Goal: Information Seeking & Learning: Learn about a topic

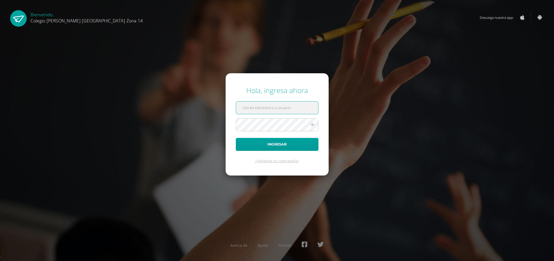
type input "[EMAIL_ADDRESS][DOMAIN_NAME]"
click at [275, 142] on button "Ingresar" at bounding box center [277, 144] width 83 height 13
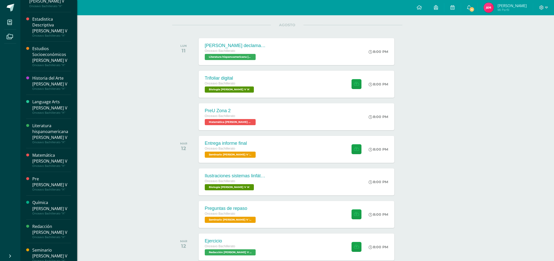
scroll to position [41, 0]
click at [39, 247] on div "Seminario Bach V" at bounding box center [51, 253] width 39 height 12
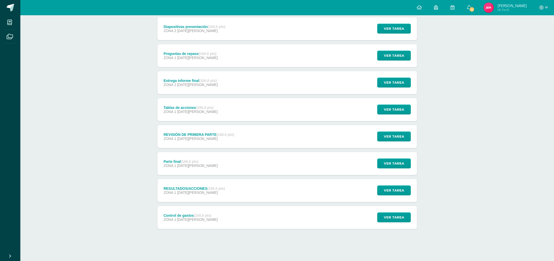
scroll to position [121, 0]
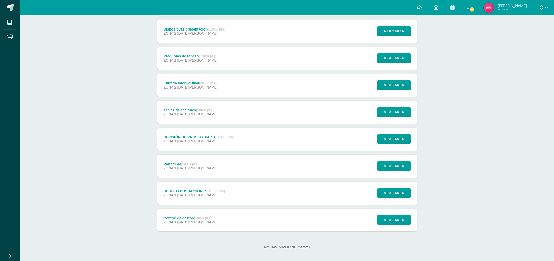
click at [264, 212] on div "Control de gastos (100.0 pts) ZONA 1 04 de Agosto Ver tarea Control de gastos S…" at bounding box center [286, 220] width 259 height 23
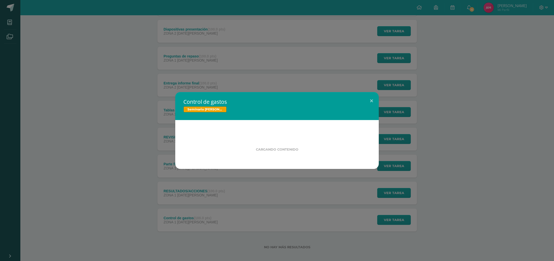
scroll to position [120, 0]
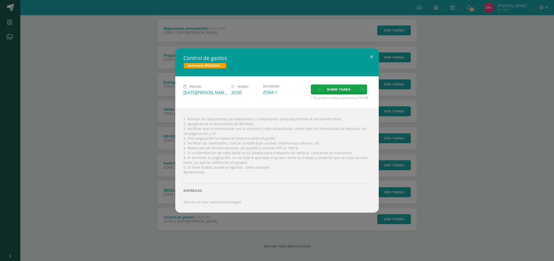
click at [131, 207] on div "Control de gastos Seminario Bach V Fecha: Lunes 04 de Agosto Hora: 20:00 Divisi…" at bounding box center [277, 130] width 550 height 164
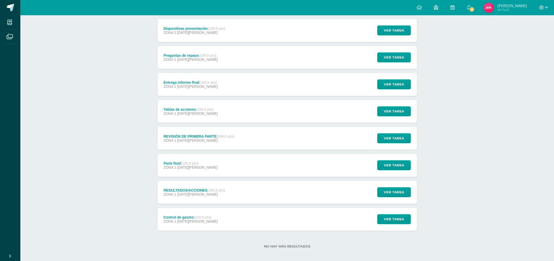
click at [247, 186] on div "RESULTADOS/ACCIONES (100.0 pts) ZONA 1 04 de Agosto Ver tarea RESULTADOS/ACCION…" at bounding box center [286, 192] width 259 height 23
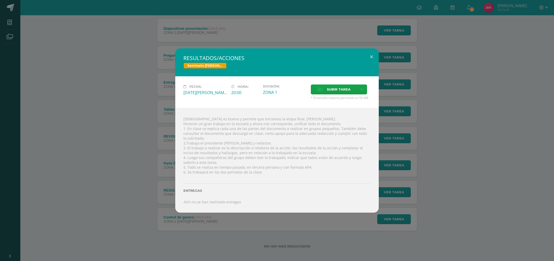
click at [106, 176] on div "RESULTADOS/ACCIONES Seminario Bach V Fecha: Lunes 04 de Agosto Hora: 20:00 Divi…" at bounding box center [277, 130] width 550 height 164
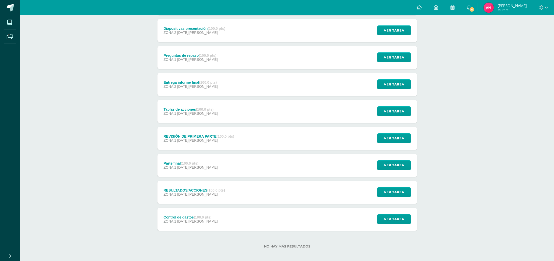
click at [193, 162] on strong "(100.0 pts)" at bounding box center [190, 163] width 18 height 4
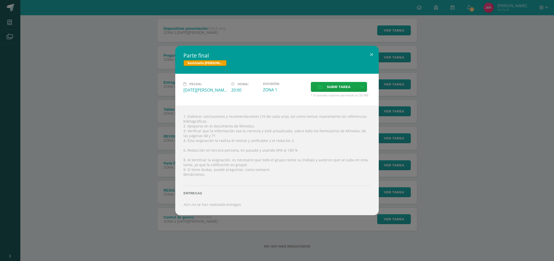
click at [118, 168] on div "Parte final Seminario Bach V Fecha: Martes 05 de Agosto Hora: 20:00 División: Z…" at bounding box center [277, 130] width 550 height 169
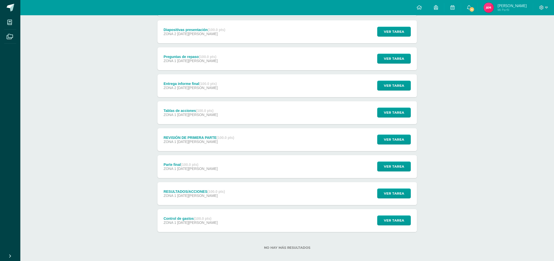
click at [189, 133] on div "REVISIÓN DE PRIMERA PARTE (100.0 pts) ZONA 1 05 de Agosto" at bounding box center [198, 139] width 83 height 23
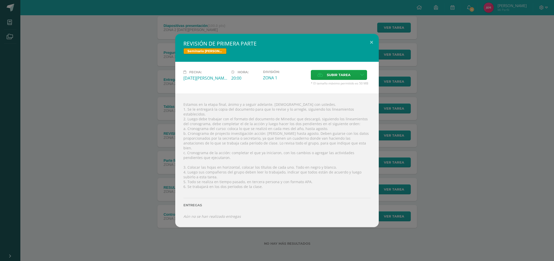
click at [112, 144] on div "REVISIÓN DE PRIMERA PARTE Seminario Bach V Fecha: Martes 05 de Agosto Hora: 20:…" at bounding box center [277, 130] width 550 height 193
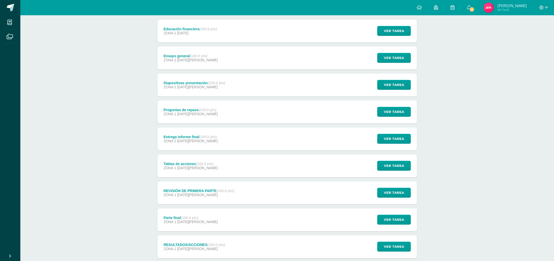
scroll to position [65, 1]
click at [179, 166] on span "05 de Agosto" at bounding box center [196, 168] width 40 height 4
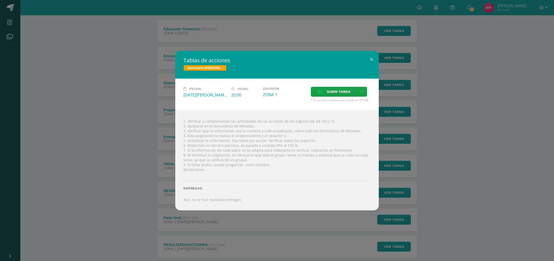
click at [113, 164] on div "Tablas de acciones Seminario Bach V Fecha: Martes 05 de Agosto Hora: 20:00 Divi…" at bounding box center [277, 130] width 550 height 159
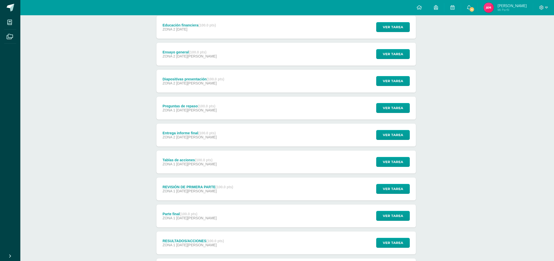
scroll to position [70, 1]
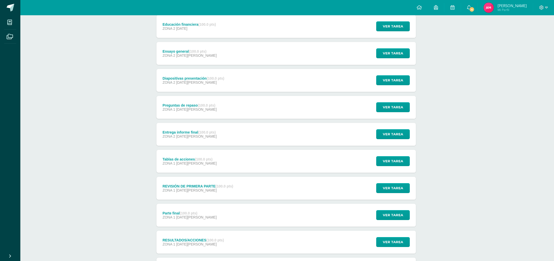
click at [176, 137] on span "12 de Agosto" at bounding box center [196, 136] width 40 height 4
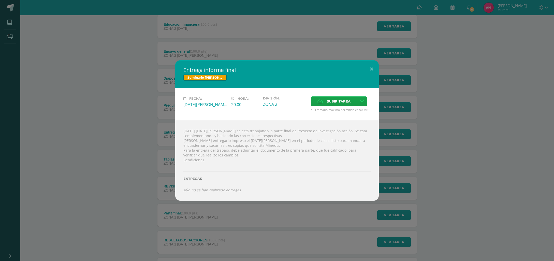
click at [74, 139] on div "Entrega informe final Seminario Bach V Fecha: Martes 12 de Agosto Hora: 20:00 D…" at bounding box center [277, 130] width 550 height 140
